Goal: Check status: Check status

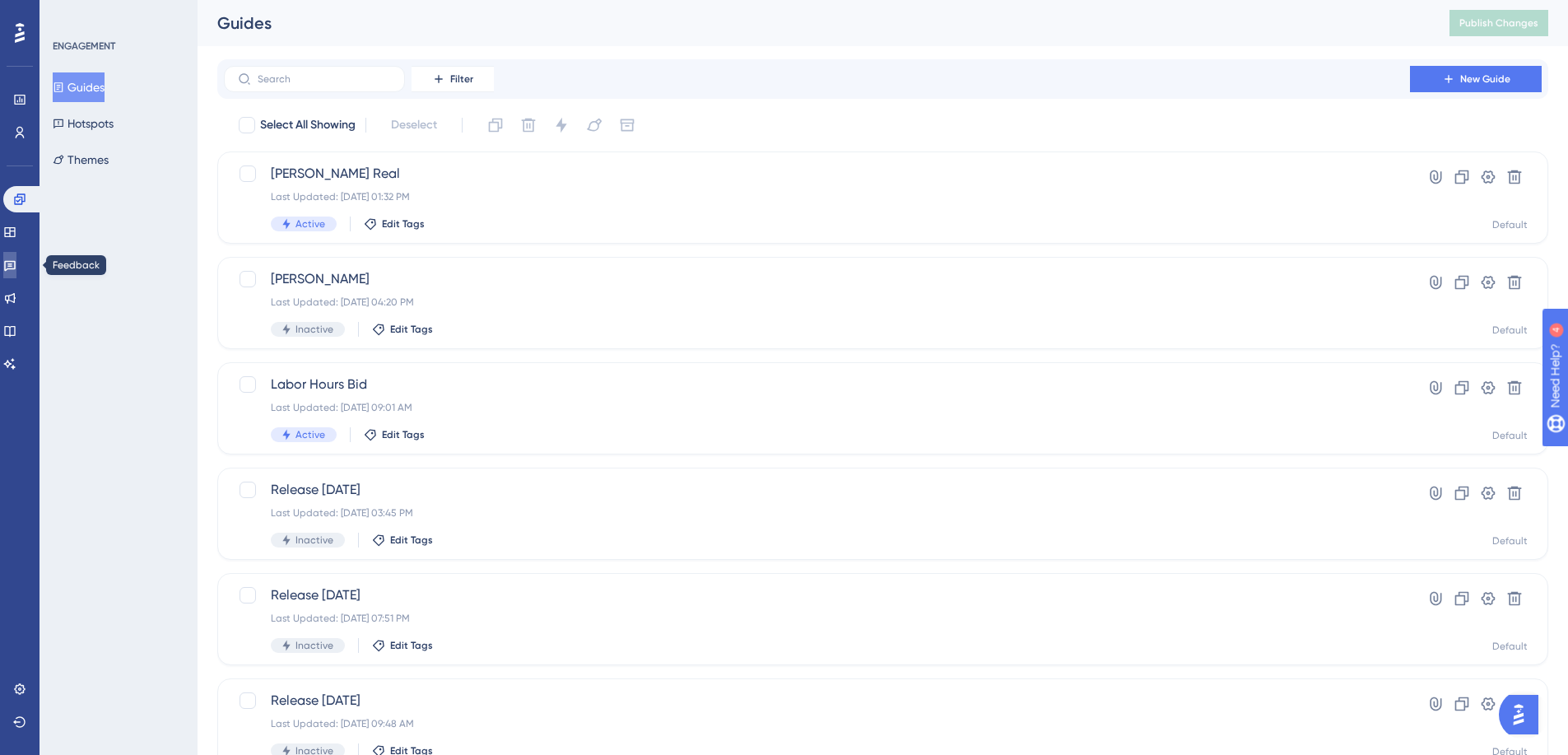
click at [16, 261] on icon at bounding box center [10, 266] width 12 height 11
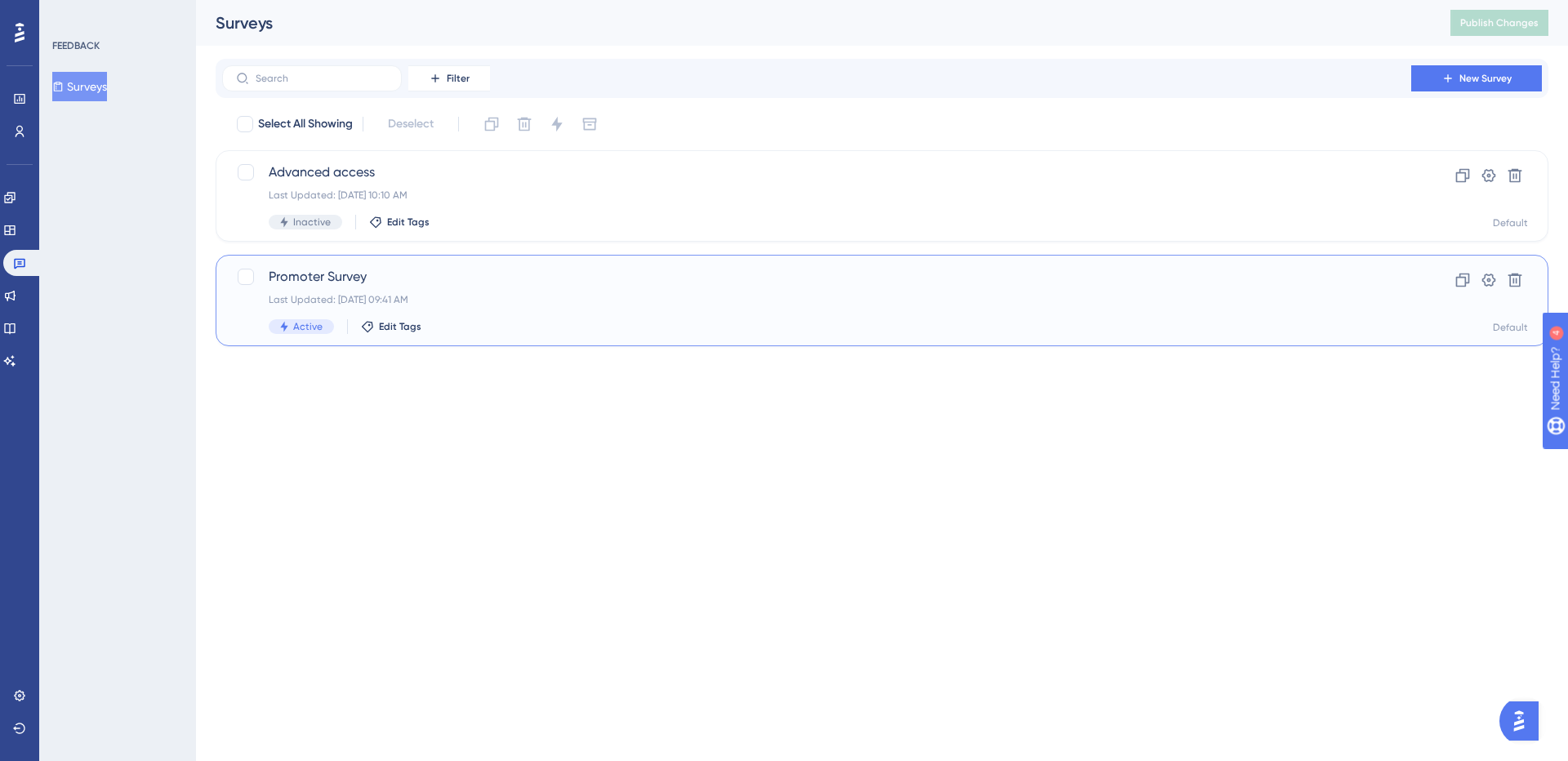
click at [484, 274] on span "Promoter Survey" at bounding box center [816, 277] width 1096 height 20
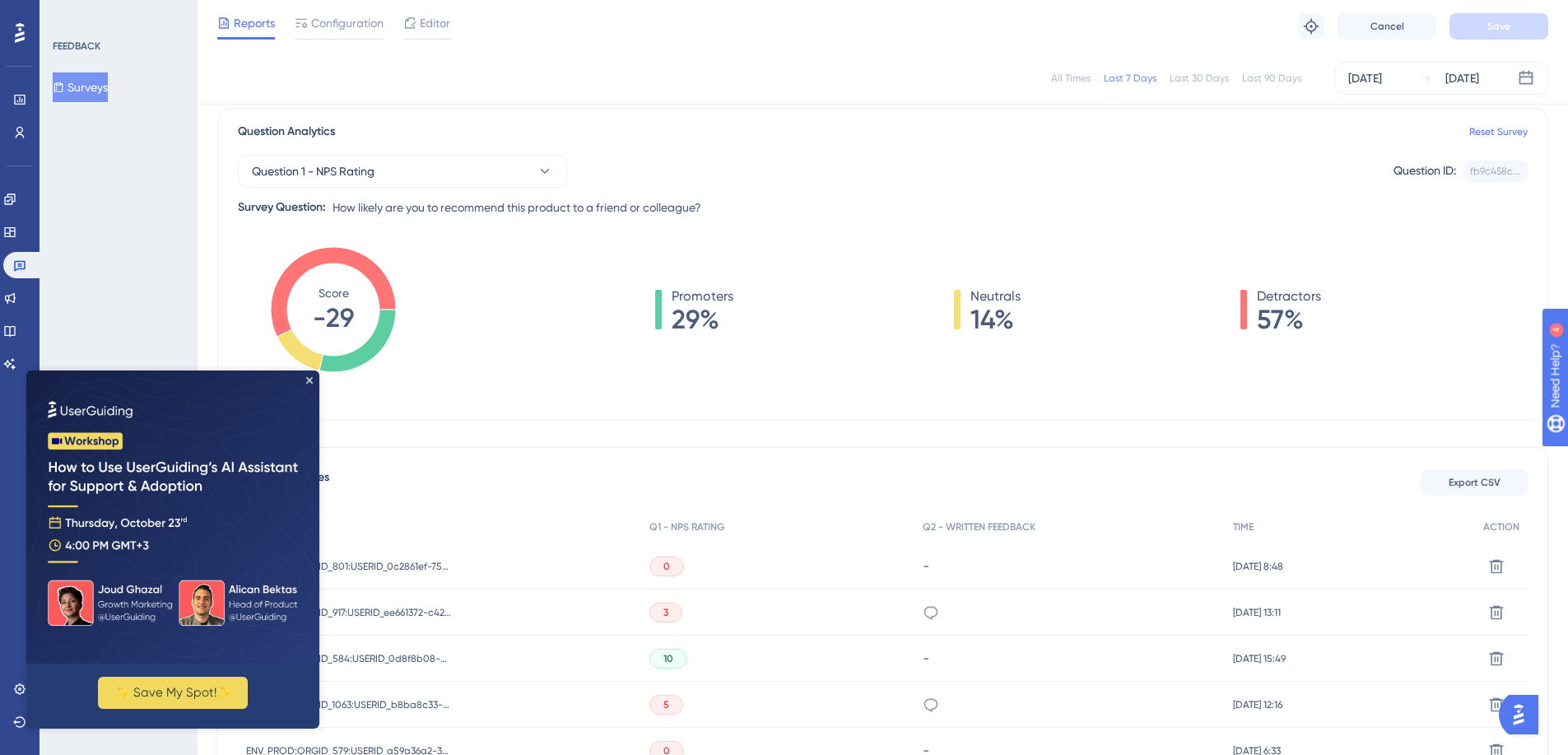
scroll to position [194, 0]
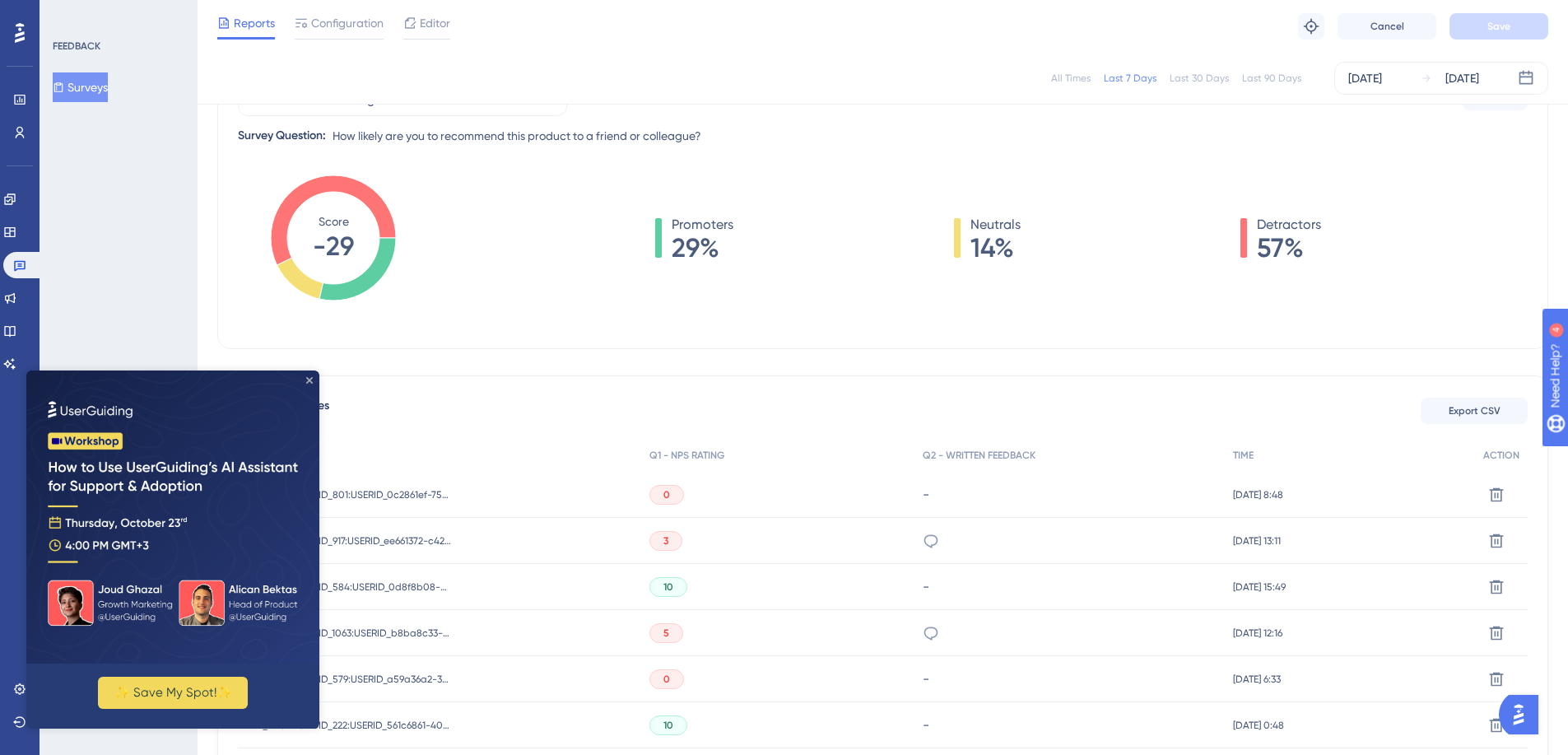
click at [310, 379] on icon "Close Preview" at bounding box center [310, 380] width 7 height 7
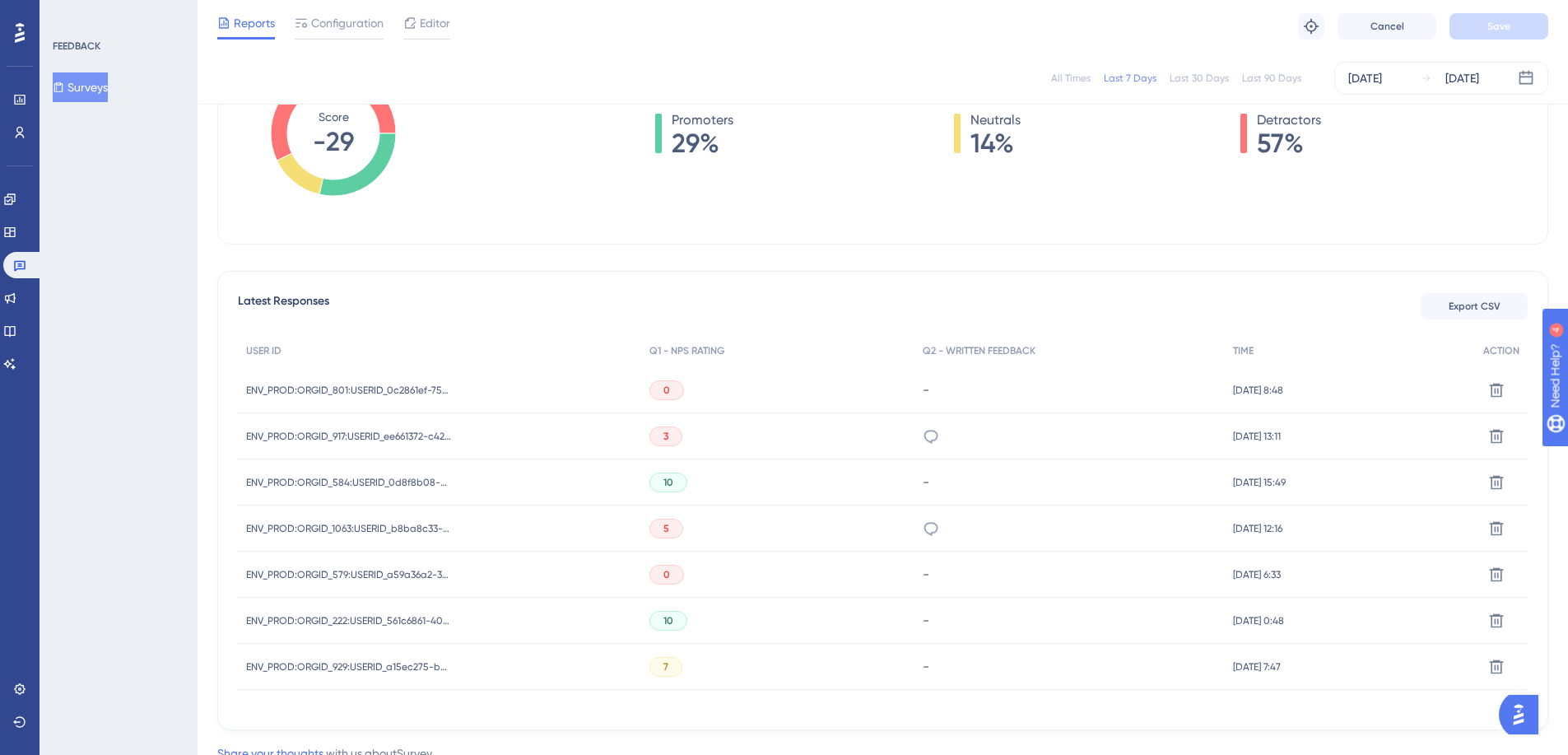
scroll to position [310, 0]
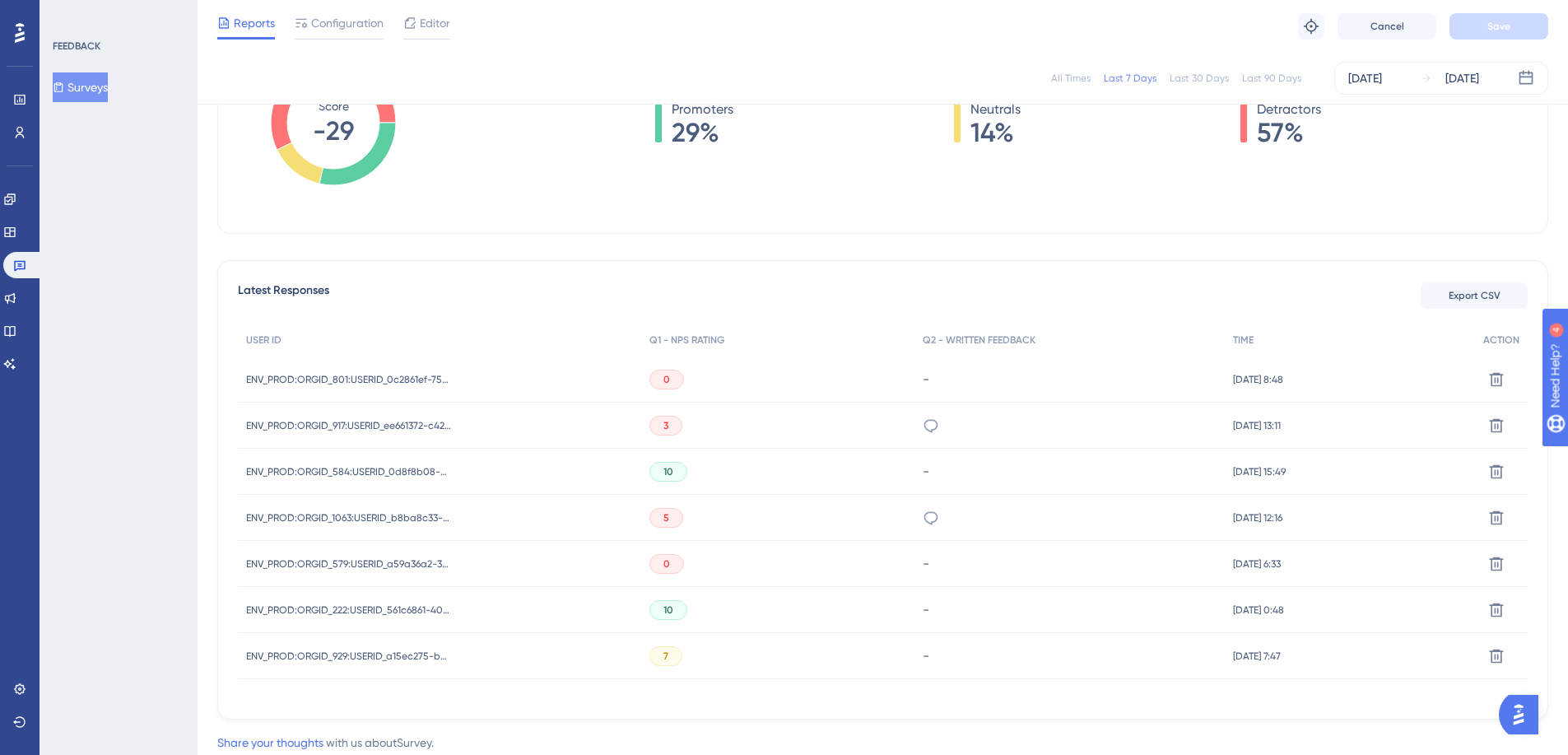
click at [351, 418] on div "ENV_PROD:ORGID_917:USERID_ee661372-c422-4ab5-8eee-56361cbec27d ENV_PROD:ORGID_9…" at bounding box center [349, 426] width 206 height 46
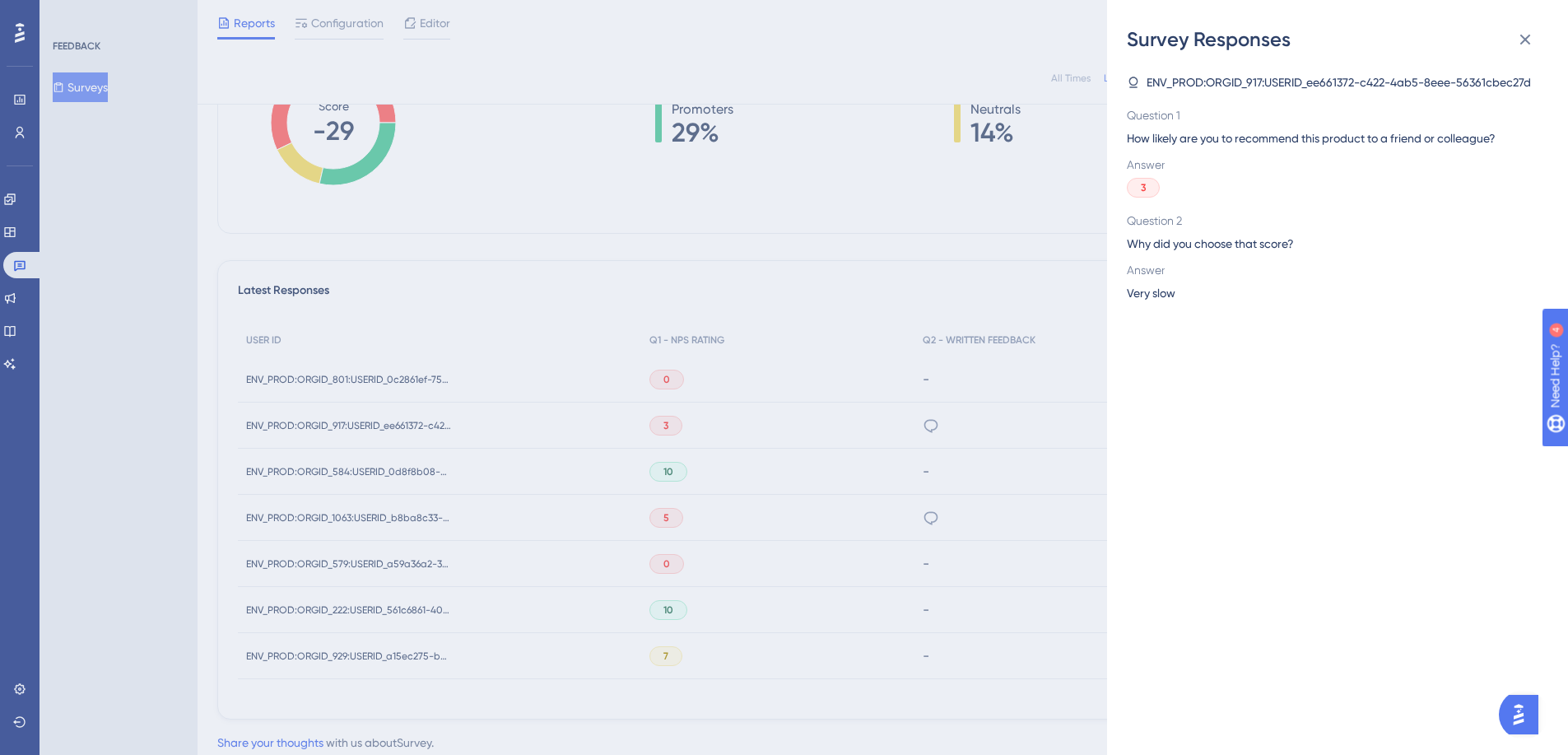
click at [656, 423] on div "Survey Responses ENV_PROD:ORGID_917:USERID_ee661372-c422-4ab5-8eee-56361cbec27d…" at bounding box center [784, 377] width 1568 height 755
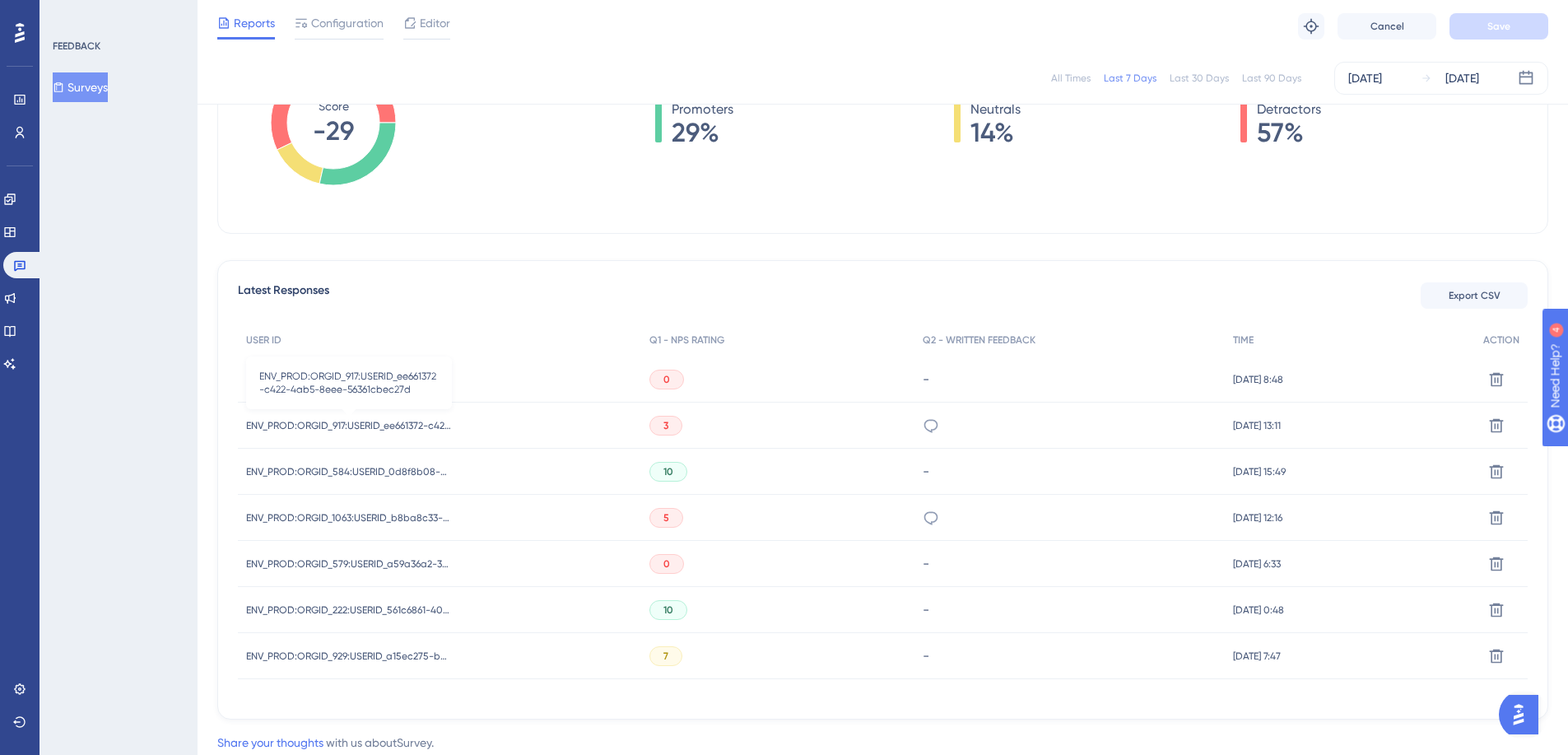
click at [299, 423] on span "ENV_PROD:ORGID_917:USERID_ee661372-c422-4ab5-8eee-56361cbec27d" at bounding box center [349, 426] width 206 height 13
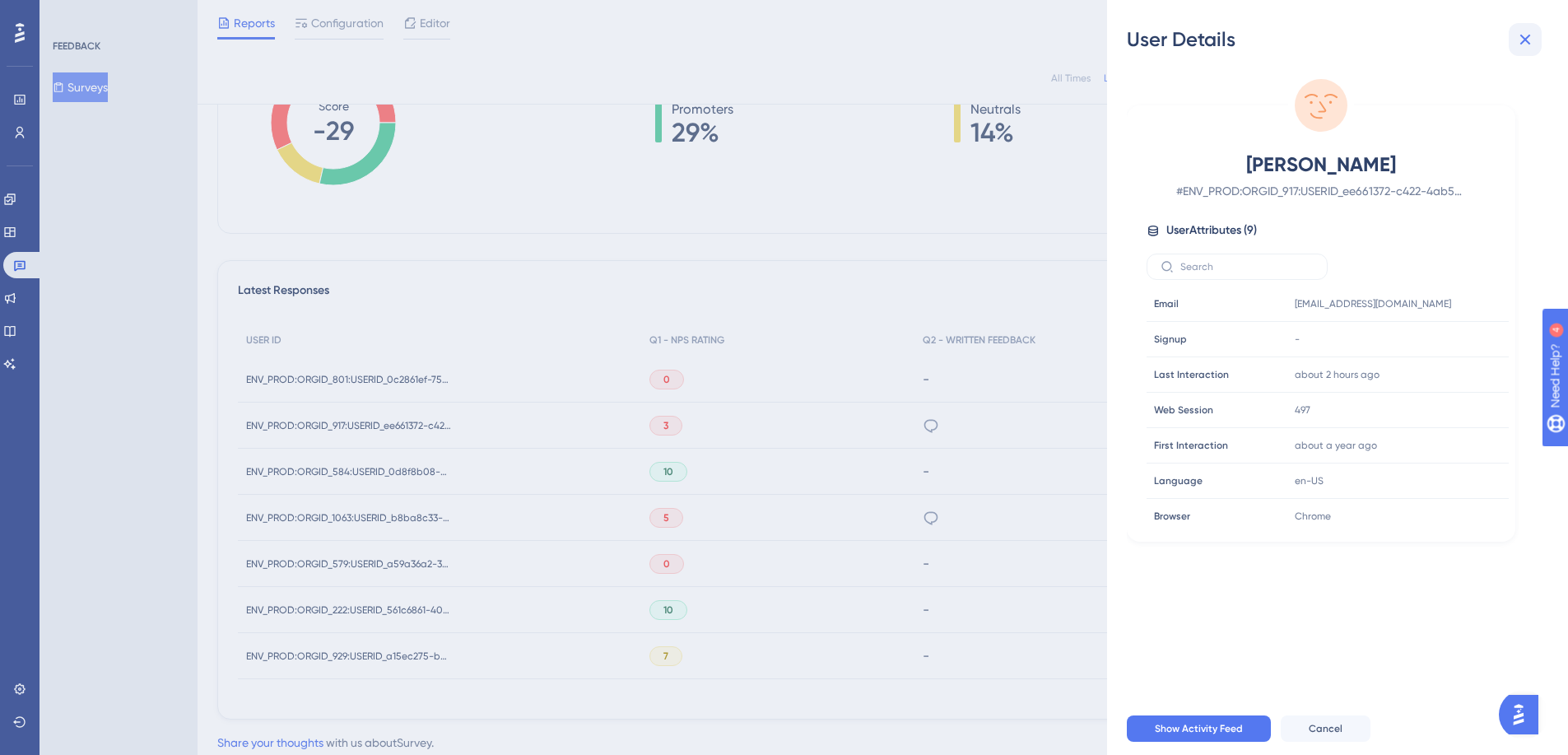
click at [1531, 36] on icon at bounding box center [1526, 40] width 20 height 20
